Goal: Check status: Check status

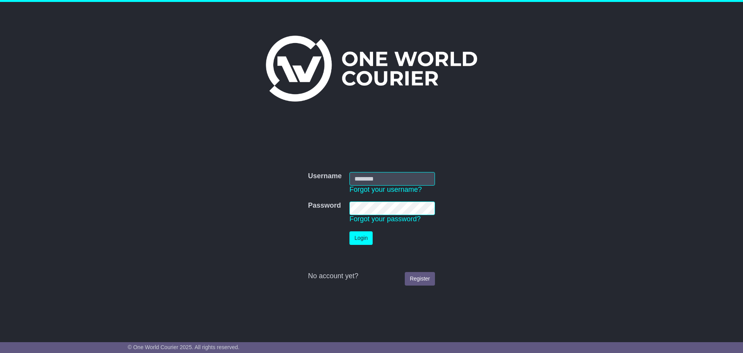
type input "**********"
drag, startPoint x: 0, startPoint y: 0, endPoint x: 365, endPoint y: 242, distance: 437.4
click at [365, 242] on button "Login" at bounding box center [361, 238] width 23 height 14
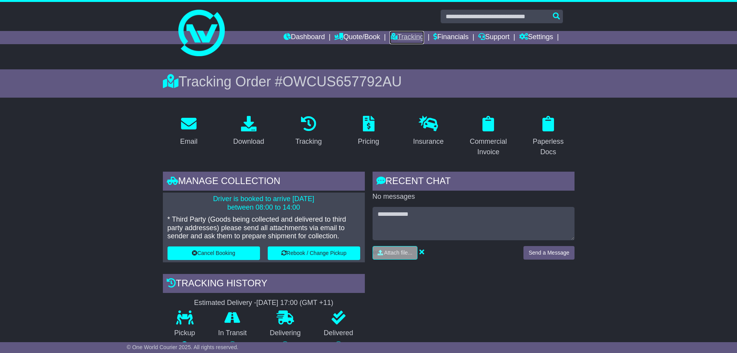
click at [403, 34] on link "Tracking" at bounding box center [407, 37] width 34 height 13
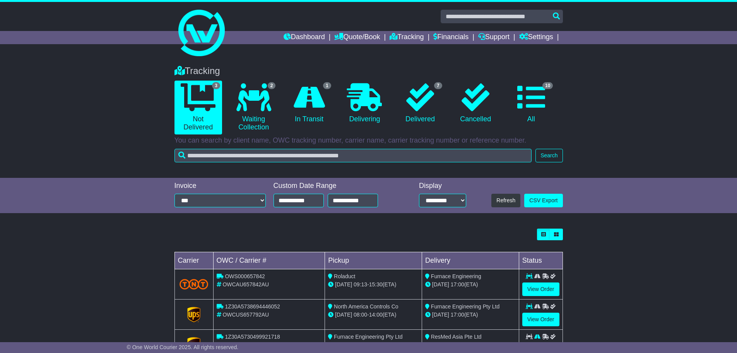
scroll to position [34, 0]
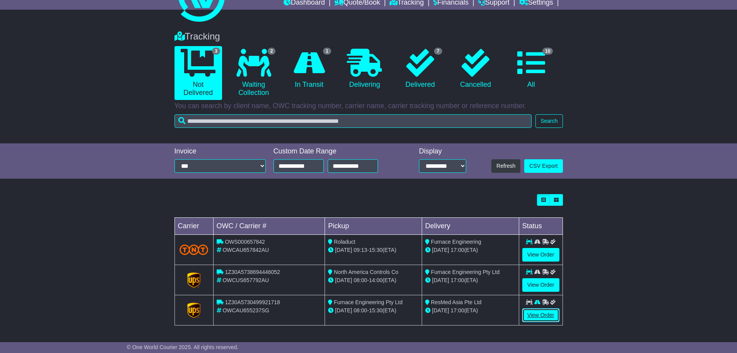
click at [543, 315] on link "View Order" at bounding box center [541, 315] width 37 height 14
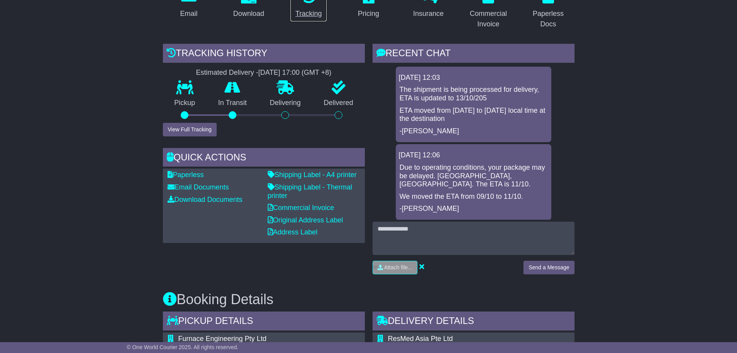
click at [310, 13] on div "Tracking" at bounding box center [308, 14] width 26 height 10
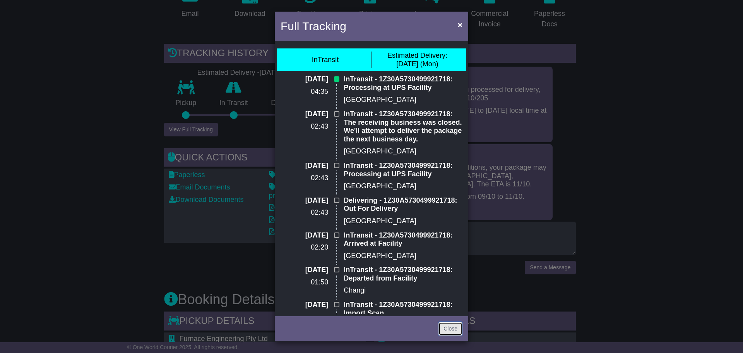
click at [453, 330] on link "Close" at bounding box center [451, 329] width 24 height 14
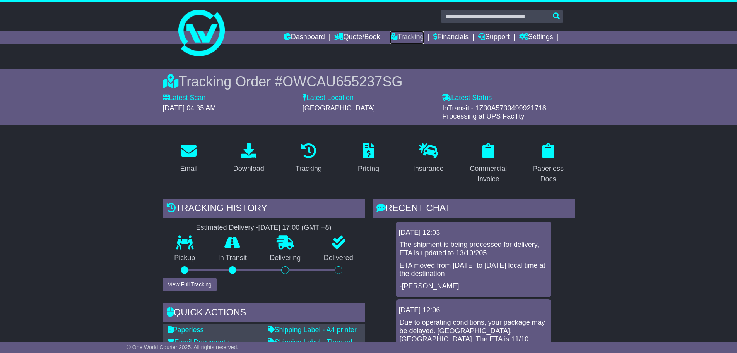
click at [402, 39] on link "Tracking" at bounding box center [407, 37] width 34 height 13
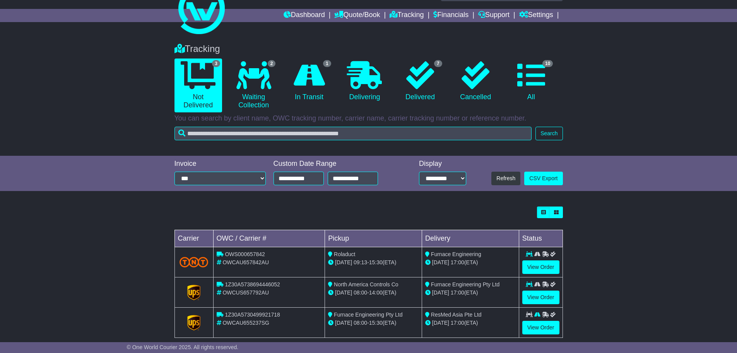
scroll to position [34, 0]
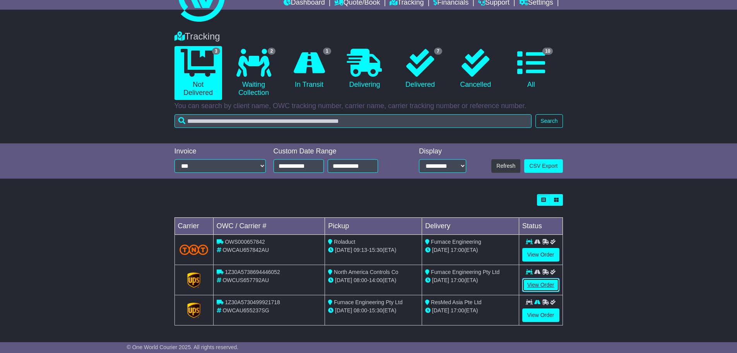
click at [538, 287] on link "View Order" at bounding box center [541, 285] width 37 height 14
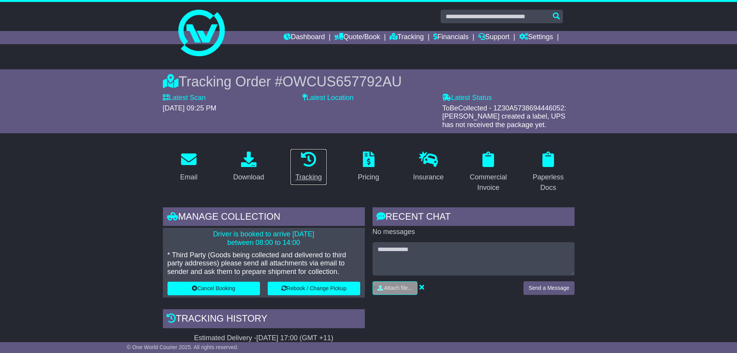
click at [313, 178] on div "Tracking" at bounding box center [308, 177] width 26 height 10
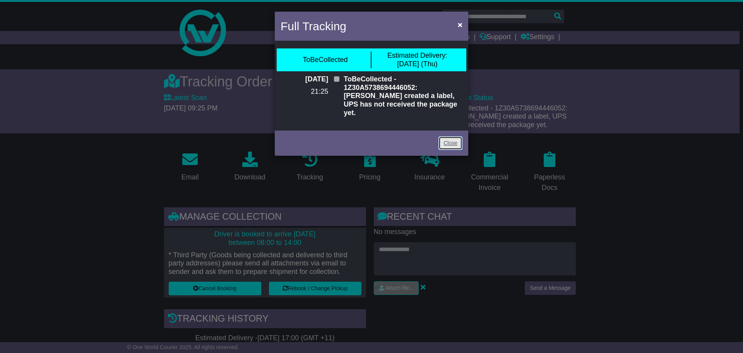
click at [443, 141] on link "Close" at bounding box center [451, 143] width 24 height 14
